Goal: Find specific page/section: Find specific page/section

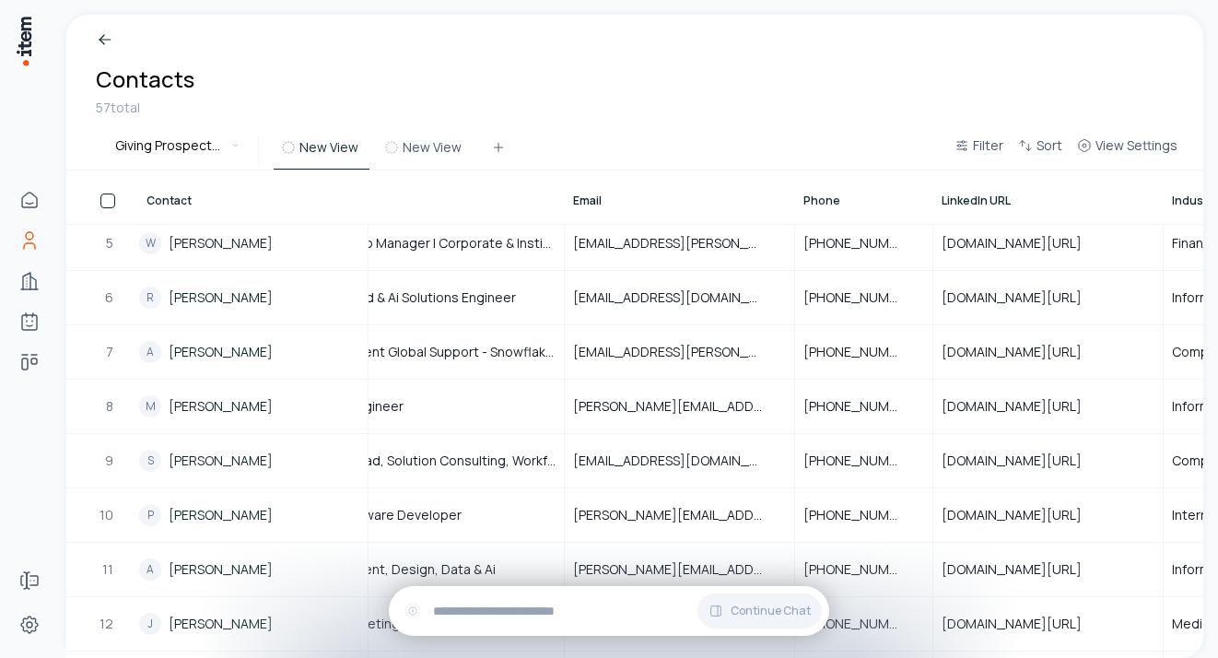
scroll to position [225, 0]
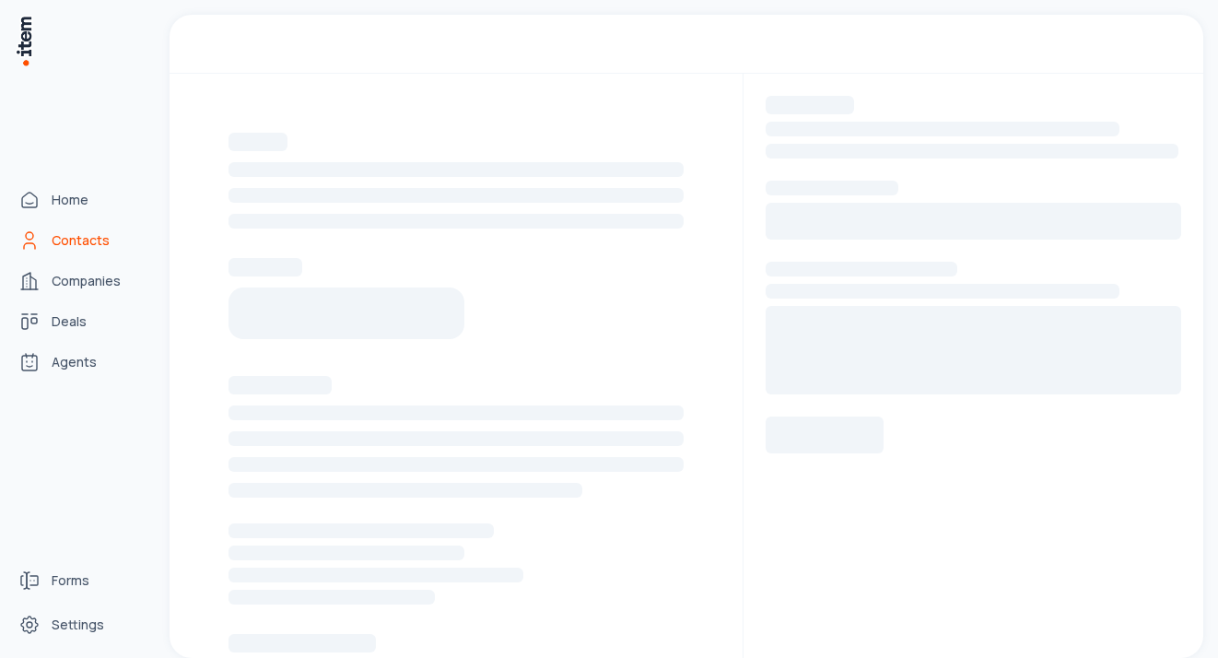
click at [83, 242] on span "Contacts" at bounding box center [81, 240] width 58 height 18
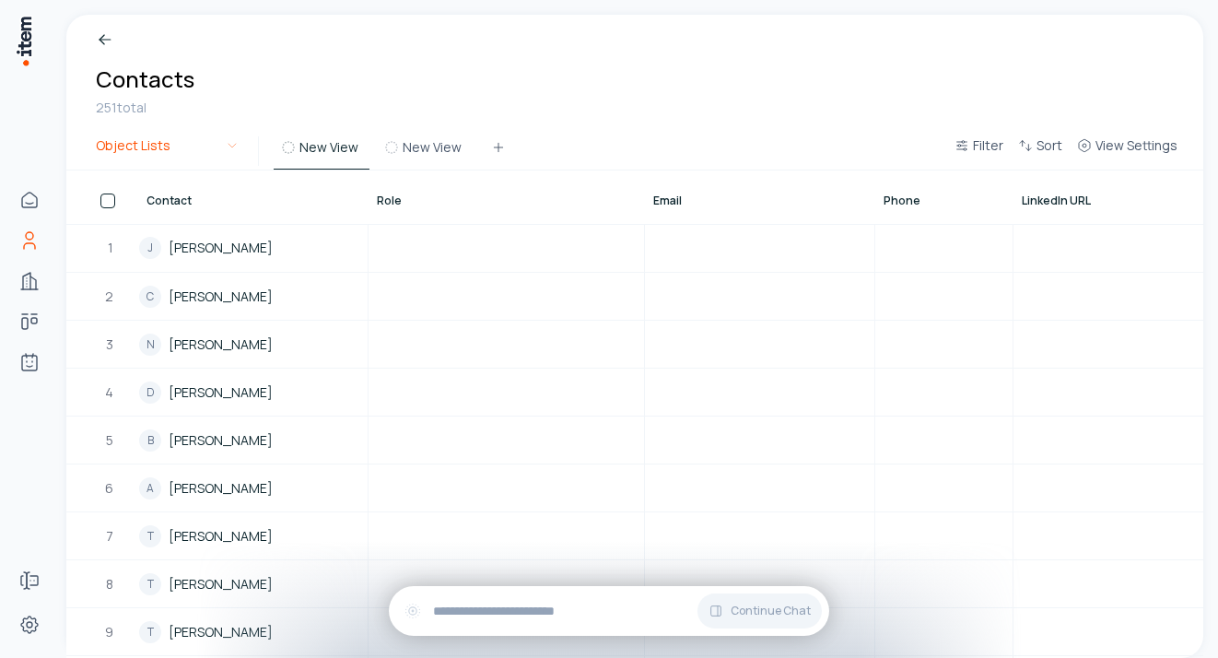
click at [230, 148] on html "Home Contacts Companies Deals Agents Forms Settings Breadcrumb Contacts 251 tot…" at bounding box center [609, 329] width 1218 height 658
